Goal: Navigation & Orientation: Find specific page/section

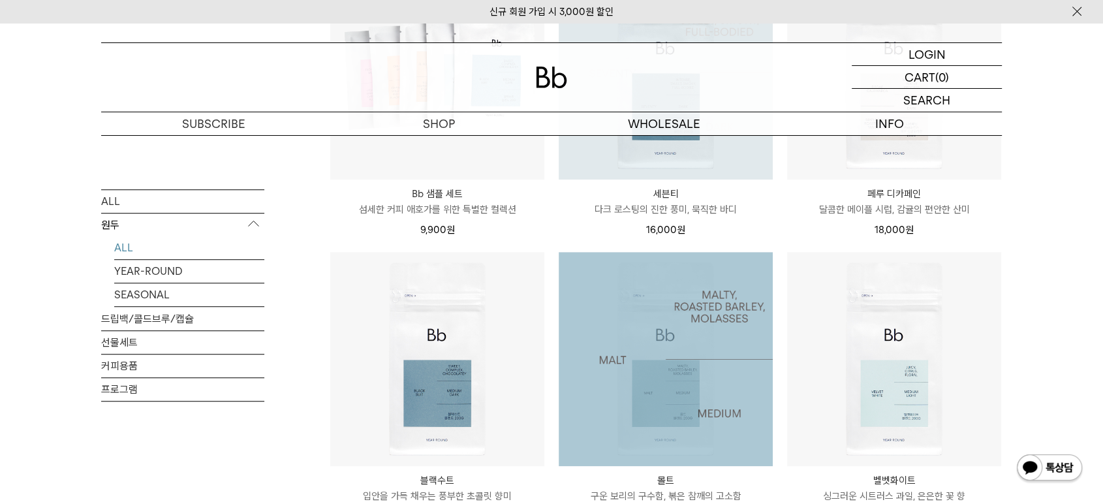
scroll to position [870, 0]
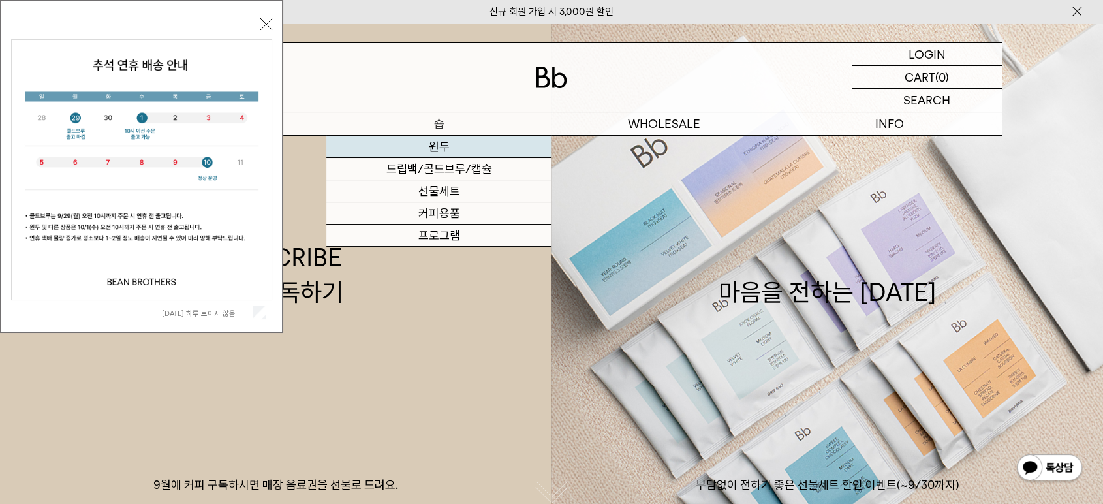
click at [438, 140] on link "원두" at bounding box center [438, 147] width 225 height 22
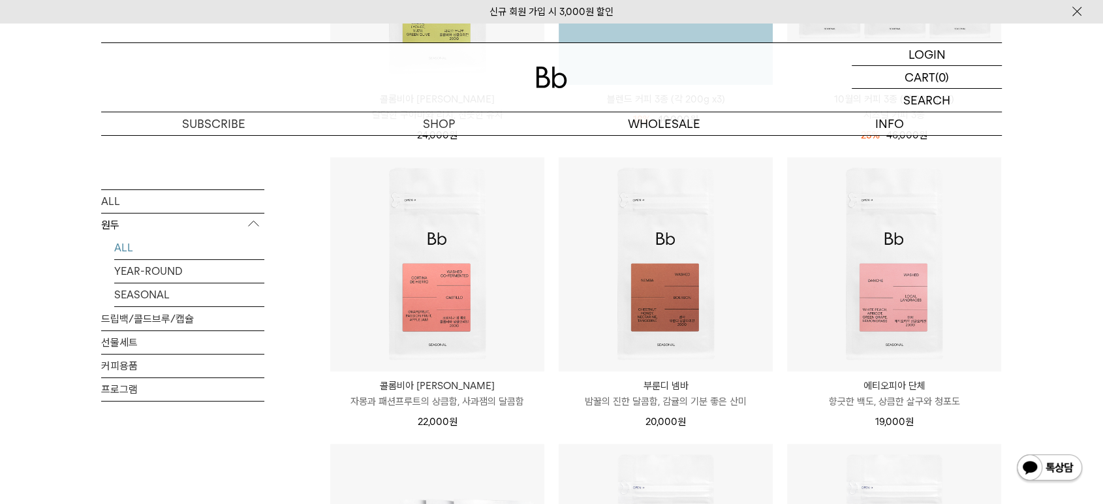
scroll to position [412, 0]
